Goal: Task Accomplishment & Management: Manage account settings

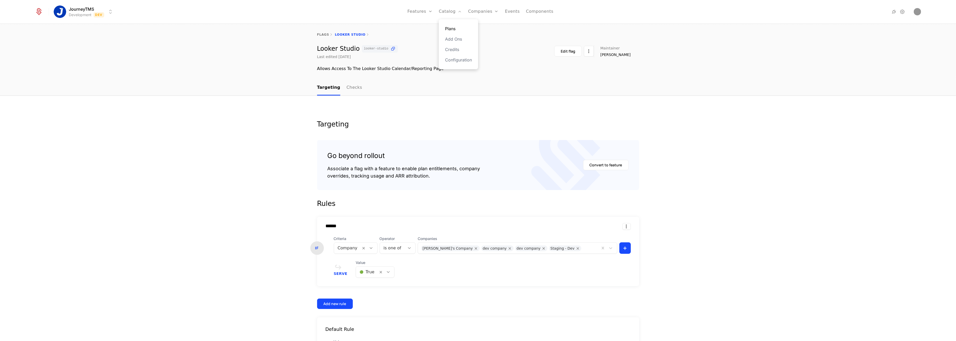
click at [454, 27] on link "Plans" at bounding box center [458, 29] width 27 height 6
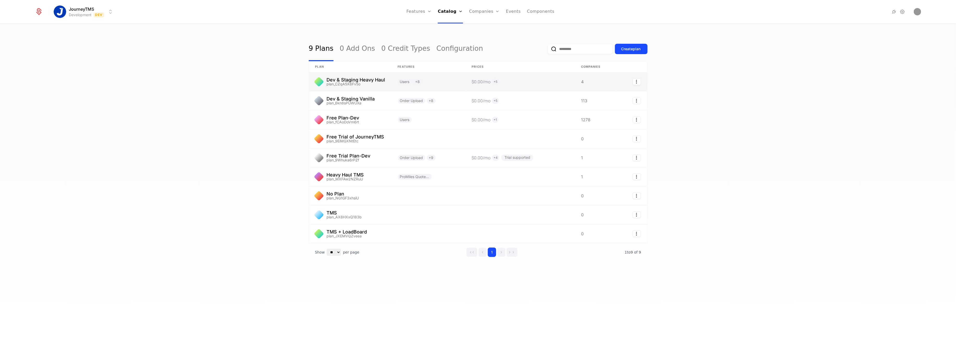
click at [451, 81] on link at bounding box center [428, 81] width 74 height 19
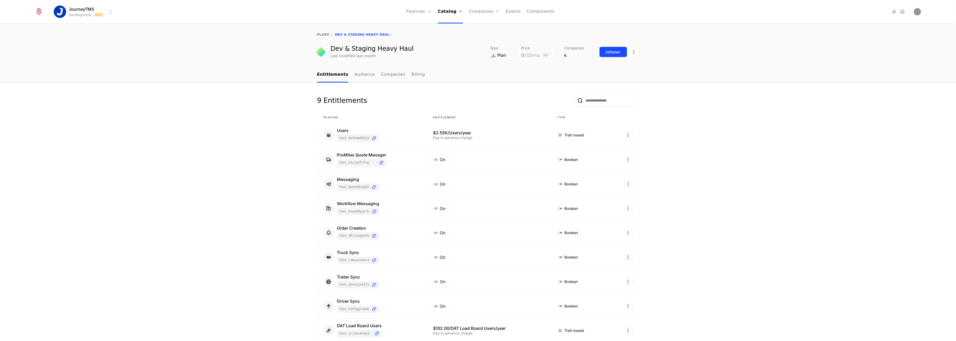
click at [605, 50] on div "Edit plan" at bounding box center [612, 51] width 15 height 5
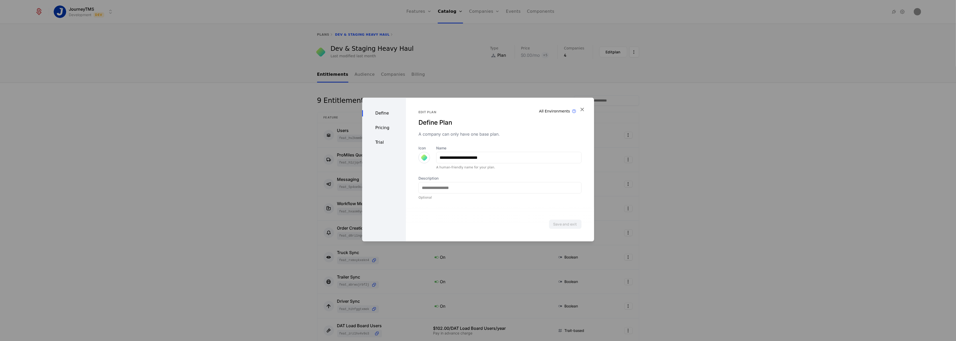
click at [385, 128] on div "Pricing" at bounding box center [384, 128] width 44 height 6
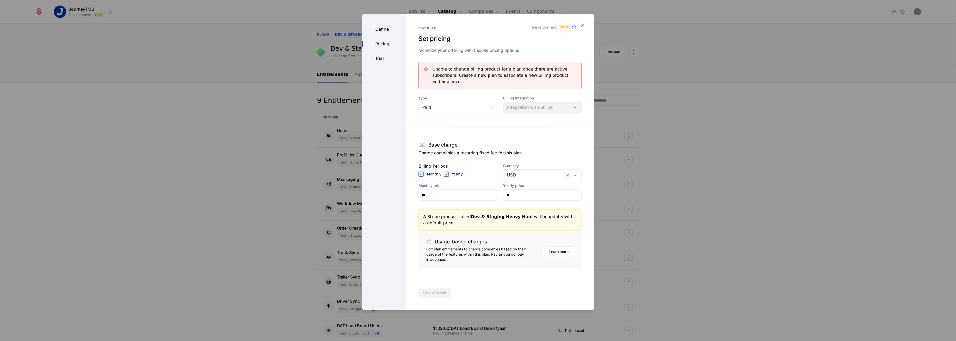
click at [382, 43] on div "Pricing" at bounding box center [384, 44] width 44 height 6
click at [378, 59] on div "Trial" at bounding box center [384, 58] width 44 height 6
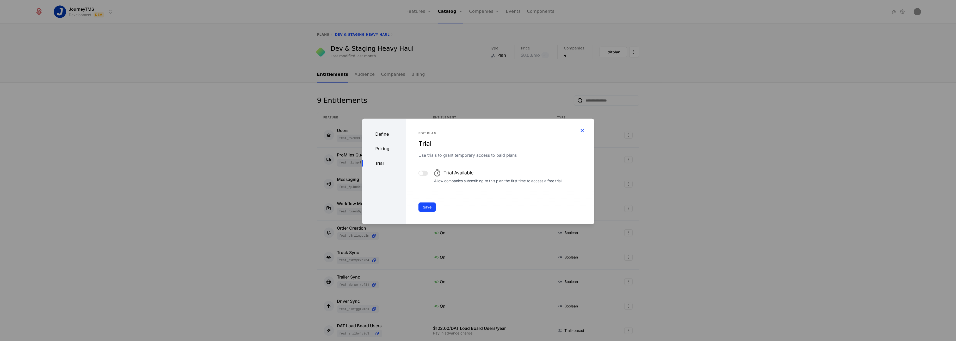
click at [581, 131] on icon "button" at bounding box center [582, 130] width 7 height 7
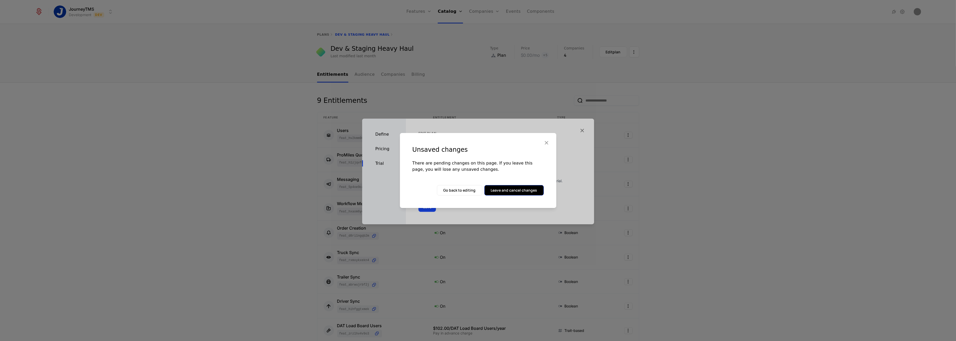
click at [510, 192] on button "Leave and cancel changes" at bounding box center [513, 190] width 59 height 10
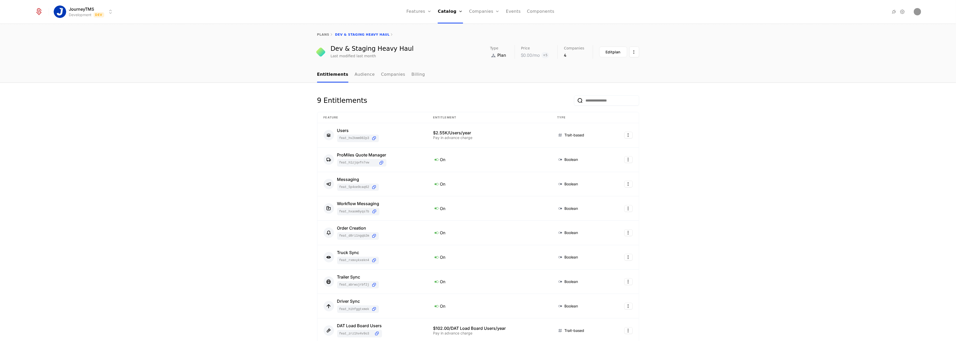
click at [318, 31] on div "plans Dev & Staging Heavy Haul" at bounding box center [478, 34] width 956 height 21
